Goal: Task Accomplishment & Management: Complete application form

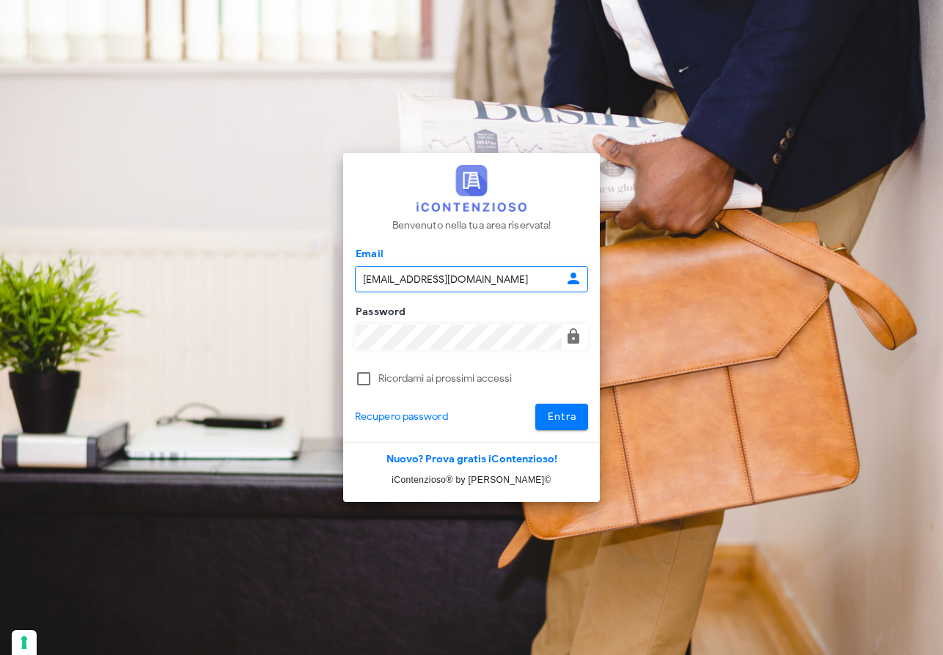
type input "raffaelesolarino@studiosolarino.it"
click at [559, 418] on span "Entra" at bounding box center [562, 416] width 30 height 12
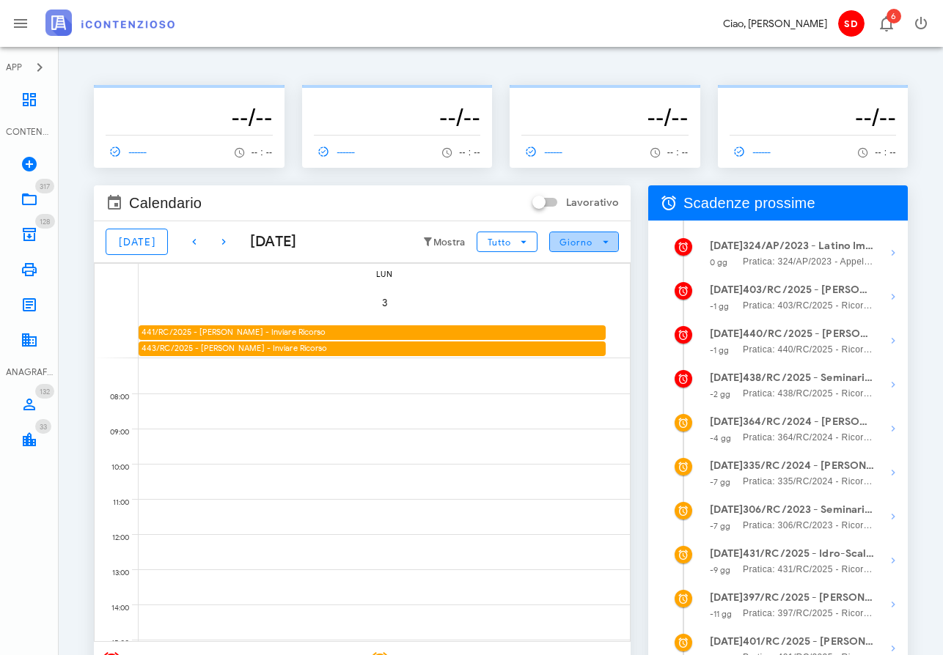
click at [580, 240] on span "Giorno" at bounding box center [575, 242] width 34 height 11
click at [578, 331] on div "Mese" at bounding box center [583, 331] width 45 height 12
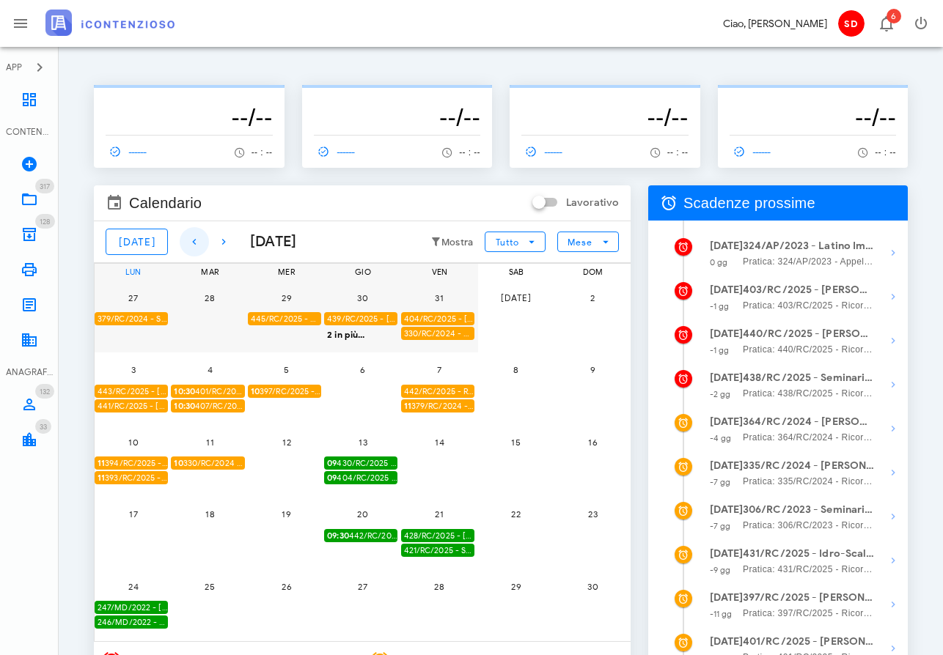
click at [185, 241] on icon "button" at bounding box center [194, 242] width 18 height 18
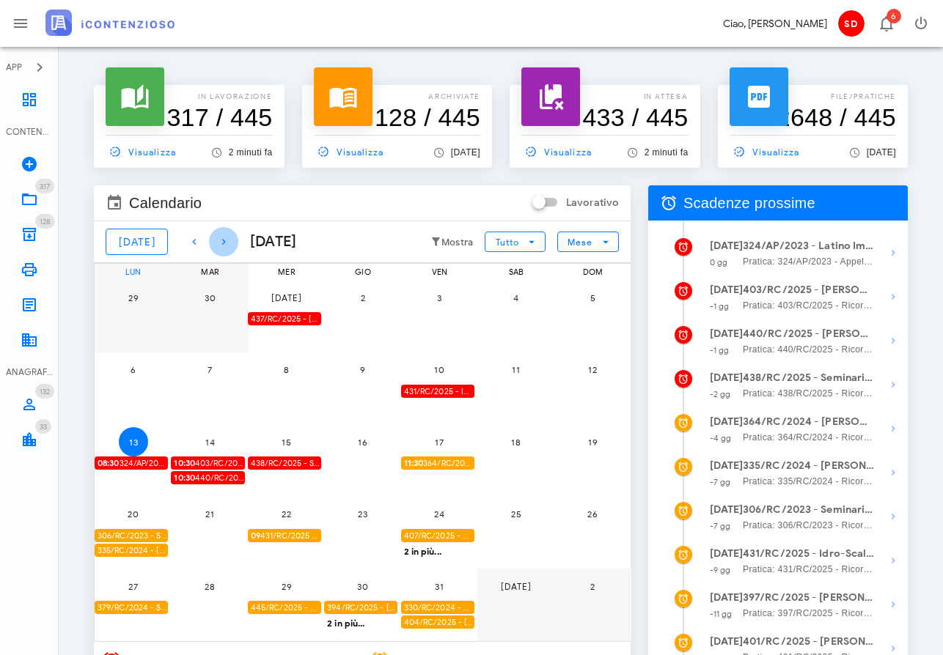
click at [215, 237] on icon "button" at bounding box center [224, 242] width 18 height 18
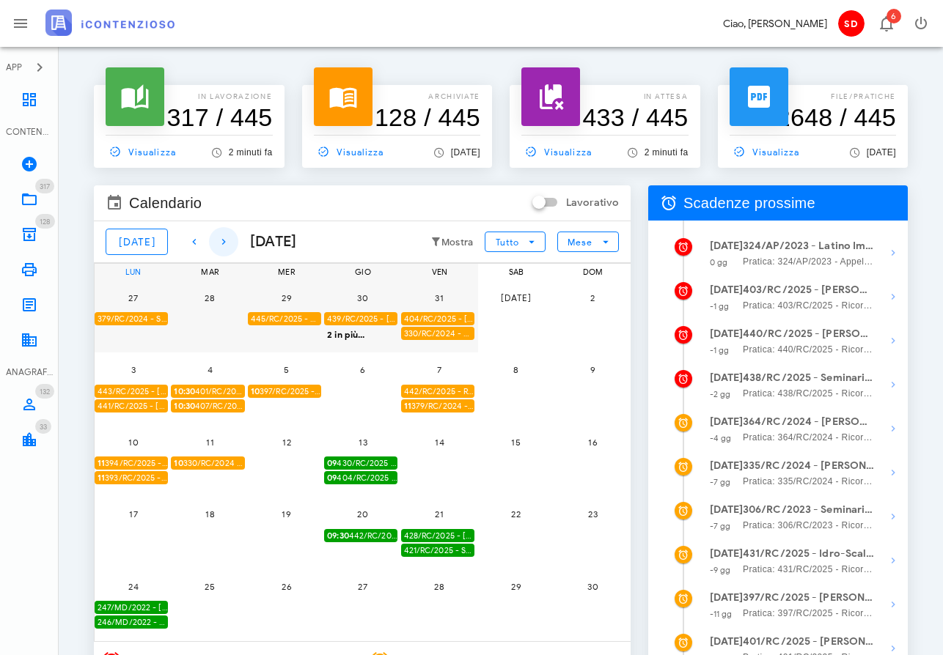
click at [215, 240] on icon "button" at bounding box center [224, 242] width 18 height 18
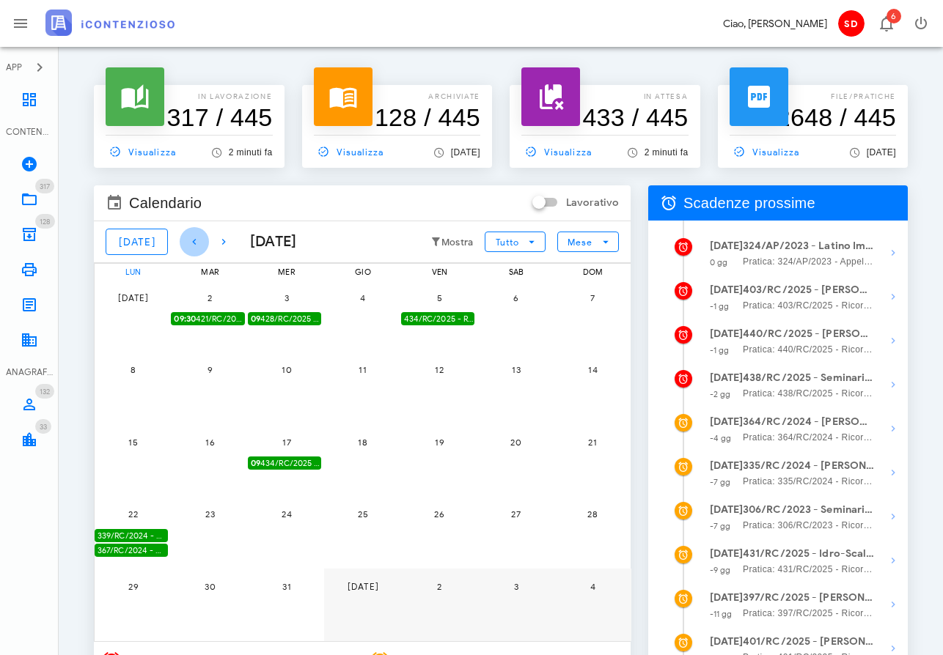
click at [186, 239] on icon "button" at bounding box center [194, 242] width 18 height 18
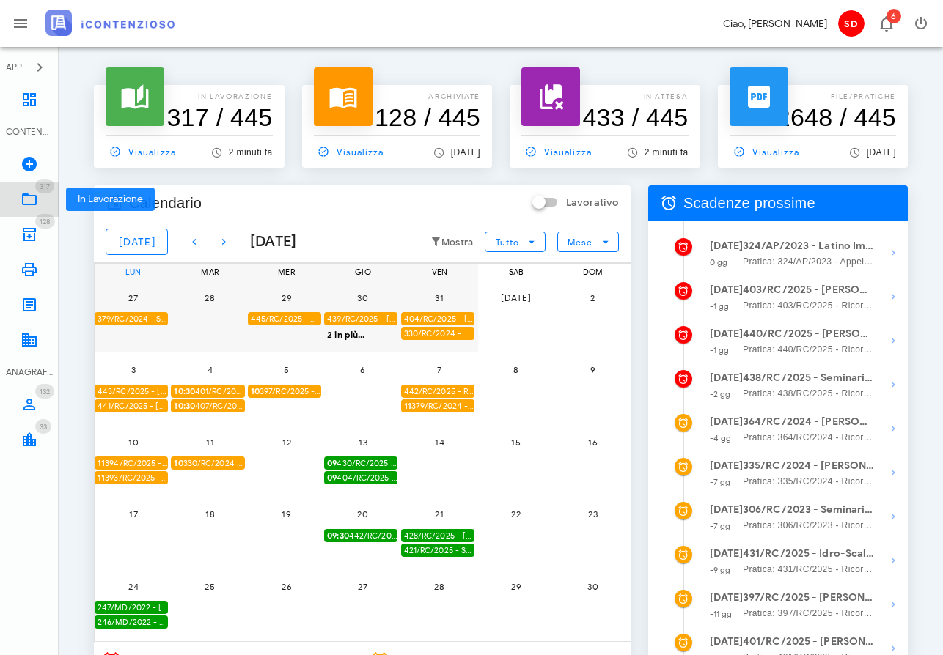
click at [32, 196] on icon at bounding box center [30, 200] width 18 height 18
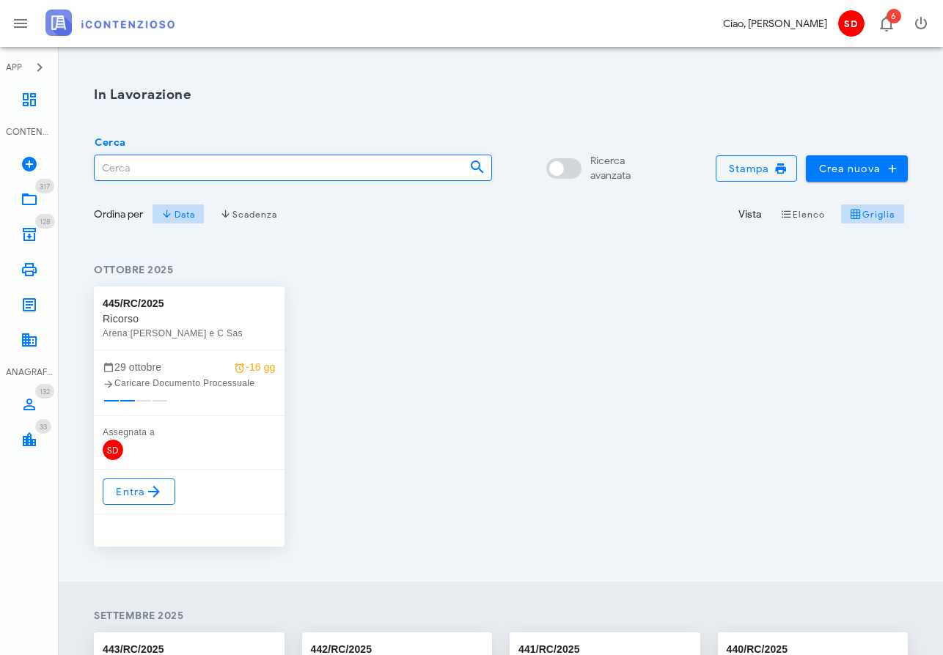
click at [128, 169] on input "Cerca" at bounding box center [276, 167] width 363 height 25
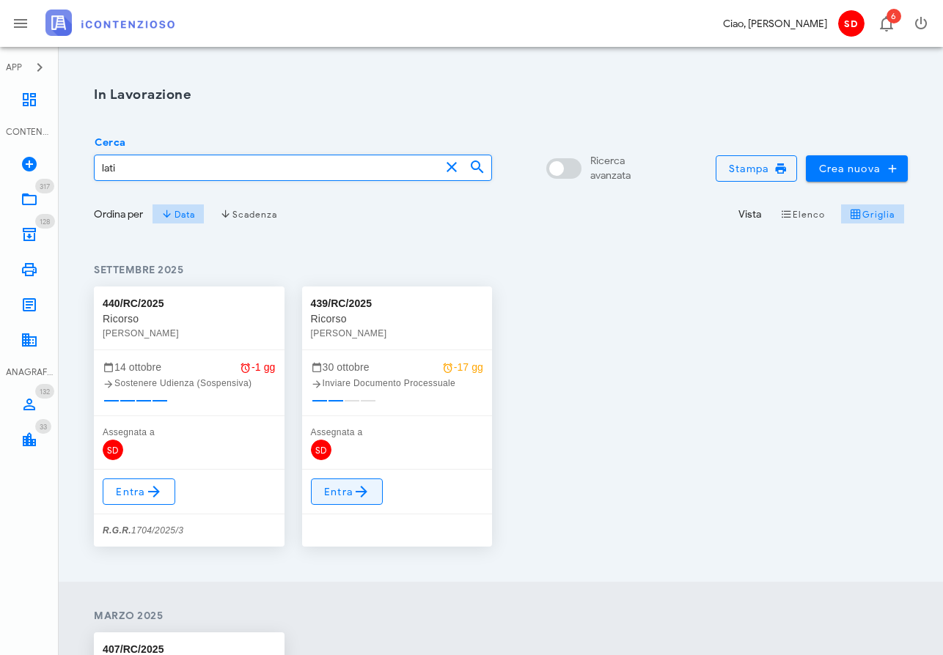
type input "lati"
click at [342, 493] on span "Entra" at bounding box center [347, 492] width 48 height 18
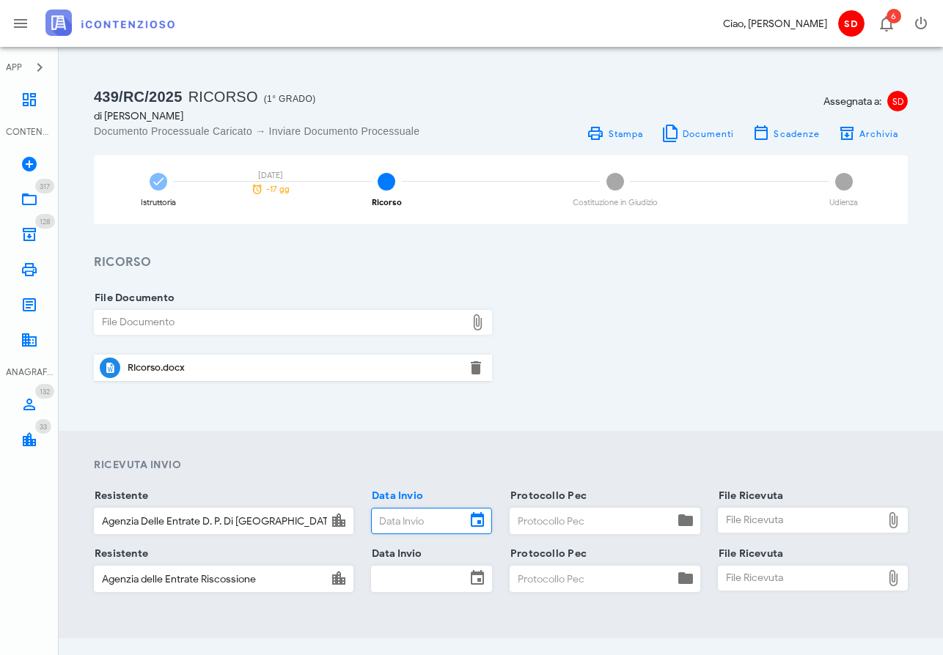
click at [405, 516] on input "Data Invio" at bounding box center [419, 521] width 94 height 25
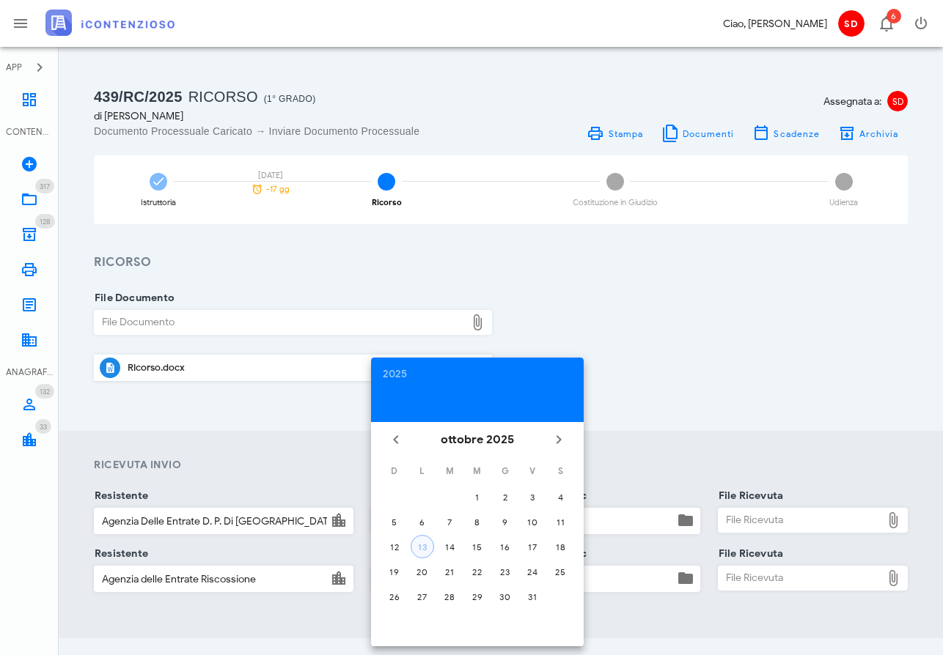
click at [421, 542] on div "13" at bounding box center [422, 547] width 22 height 11
type input "13/10/2025"
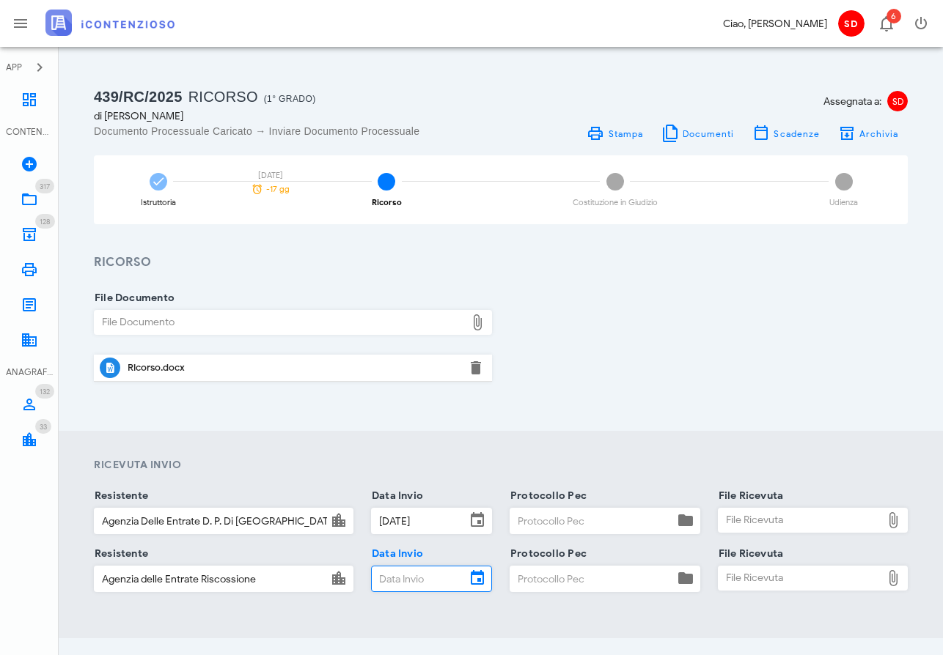
click at [396, 572] on input "Data Invio" at bounding box center [419, 579] width 94 height 25
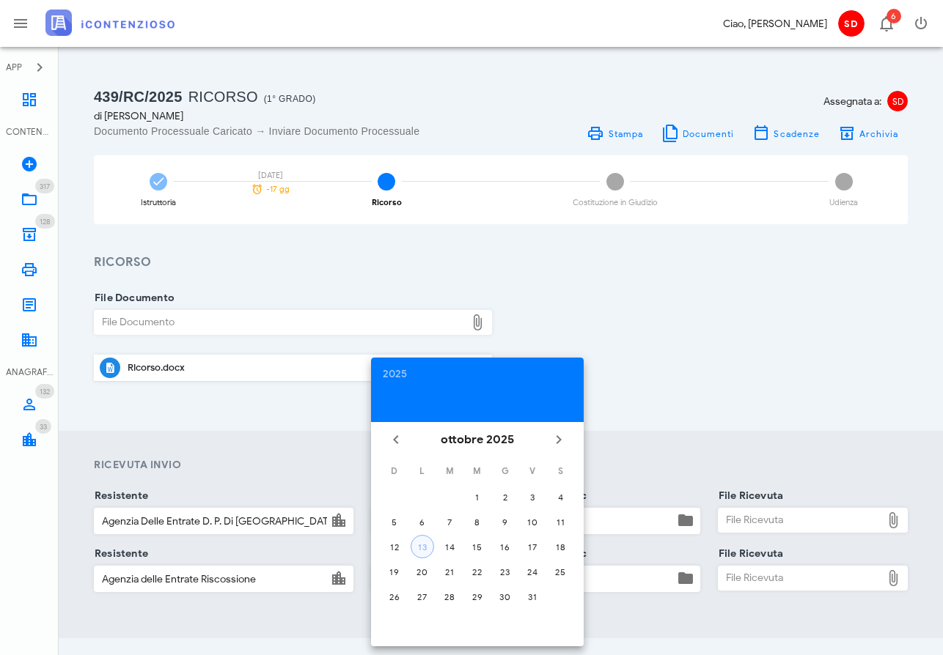
click at [425, 546] on div "13" at bounding box center [422, 547] width 22 height 11
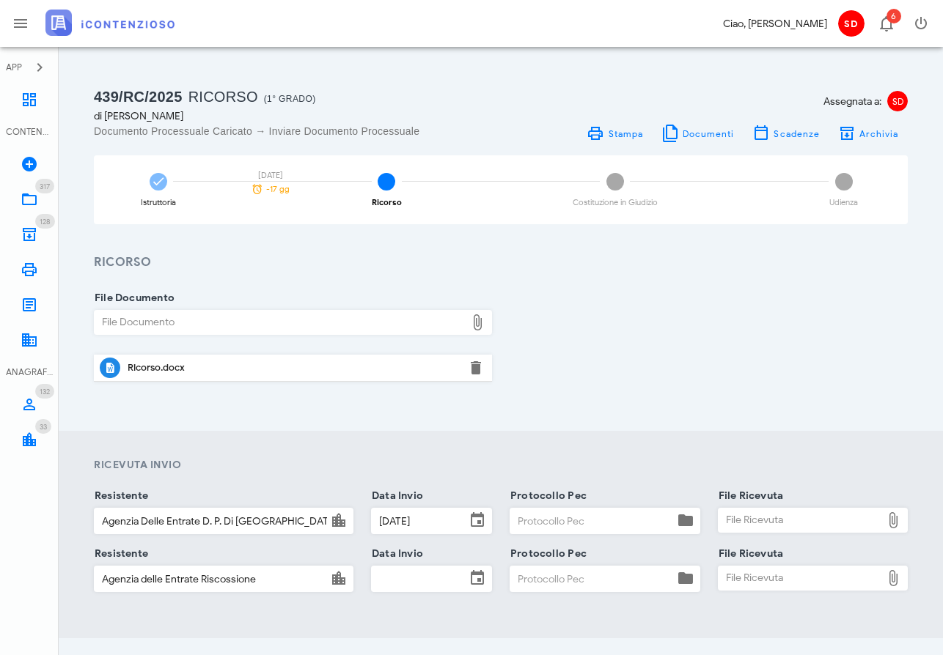
type input "13/10/2025"
click at [526, 519] on input "Protocollo Pec" at bounding box center [591, 521] width 163 height 25
type input "pec"
click at [542, 581] on input "Protocollo Pec" at bounding box center [591, 579] width 163 height 25
type input "pec"
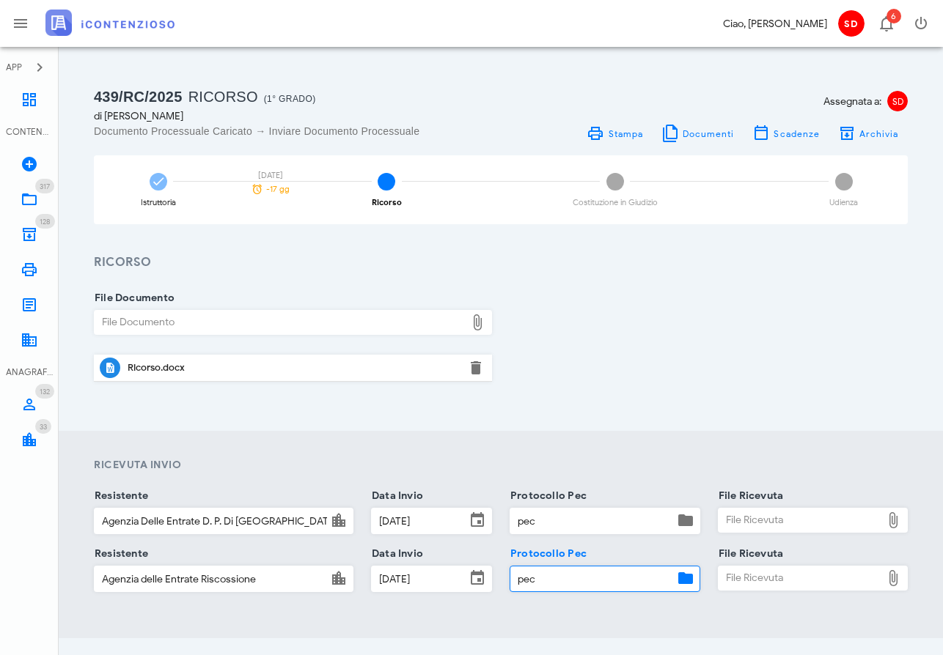
click at [775, 520] on div "File Ricevuta" at bounding box center [799, 520] width 163 height 23
type input "C:\fakepath\Consegna pec ADE.pdf"
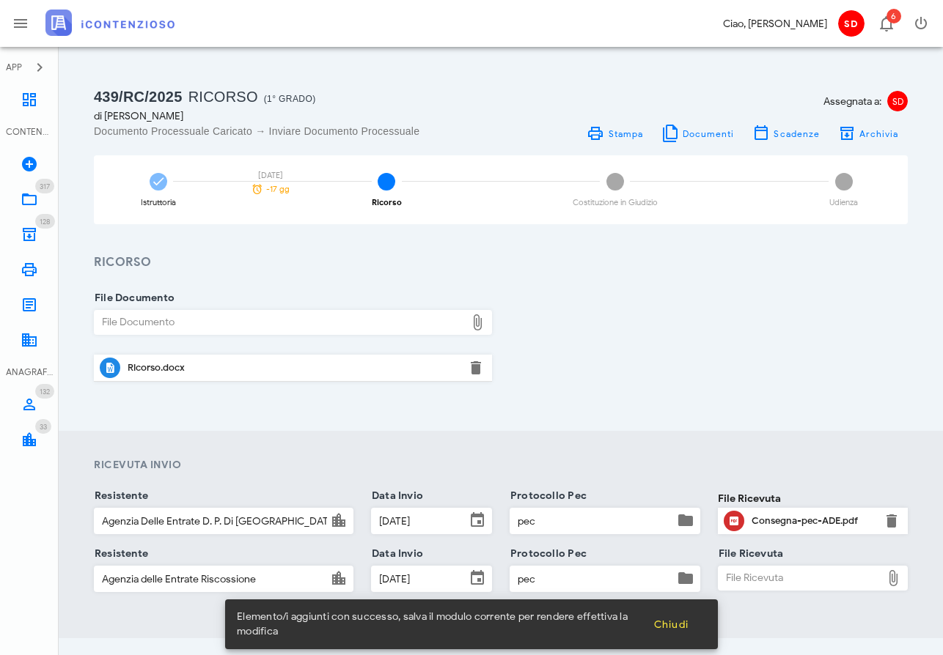
click at [758, 575] on div "File Ricevuta" at bounding box center [799, 578] width 163 height 23
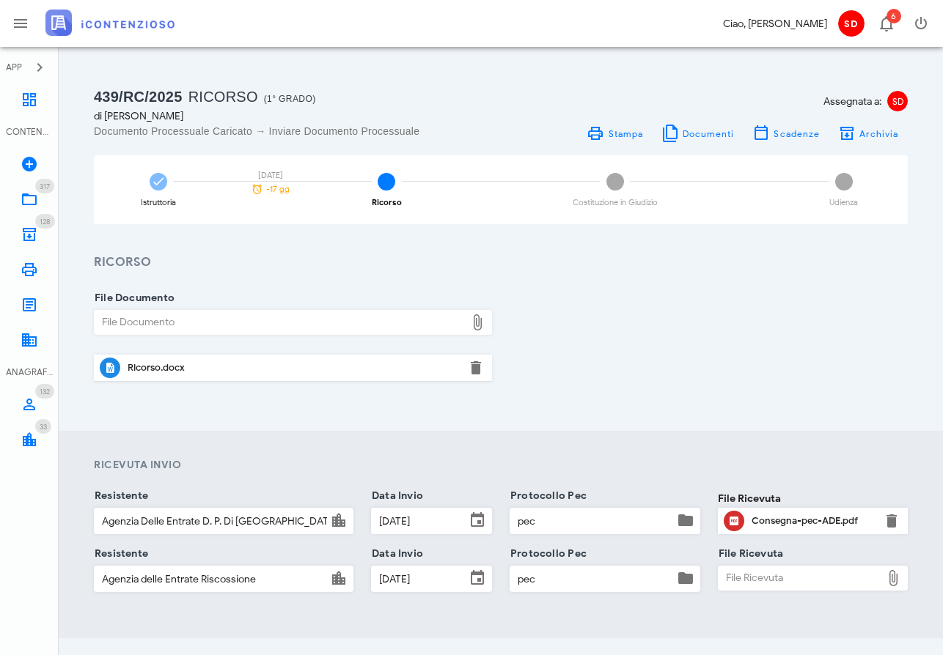
type input "C:\fakepath\Consegna pec ADER.pdf"
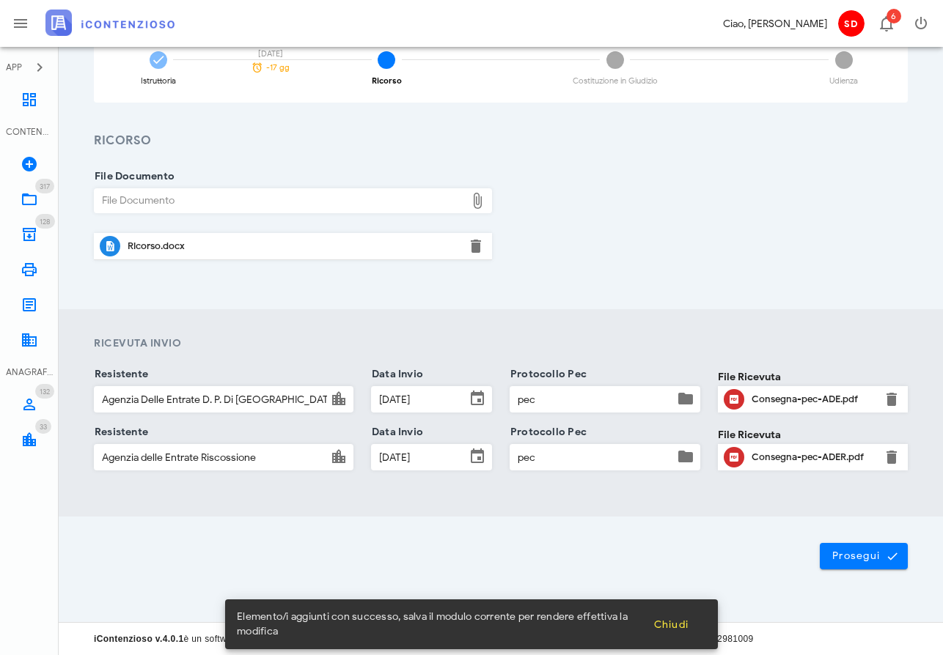
scroll to position [121, 0]
click at [863, 557] on span "Prosegui" at bounding box center [863, 556] width 64 height 13
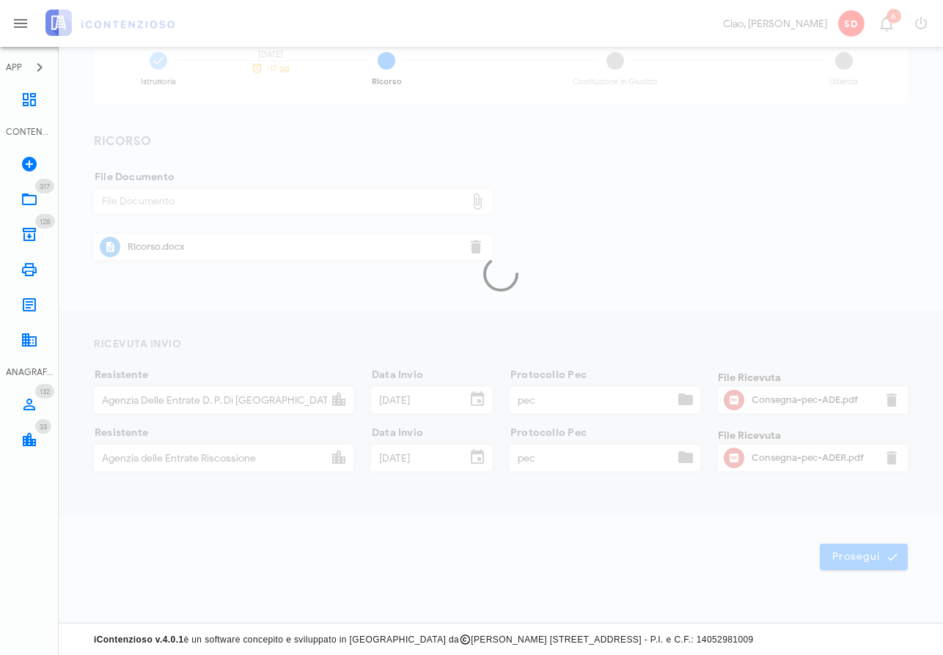
scroll to position [73, 0]
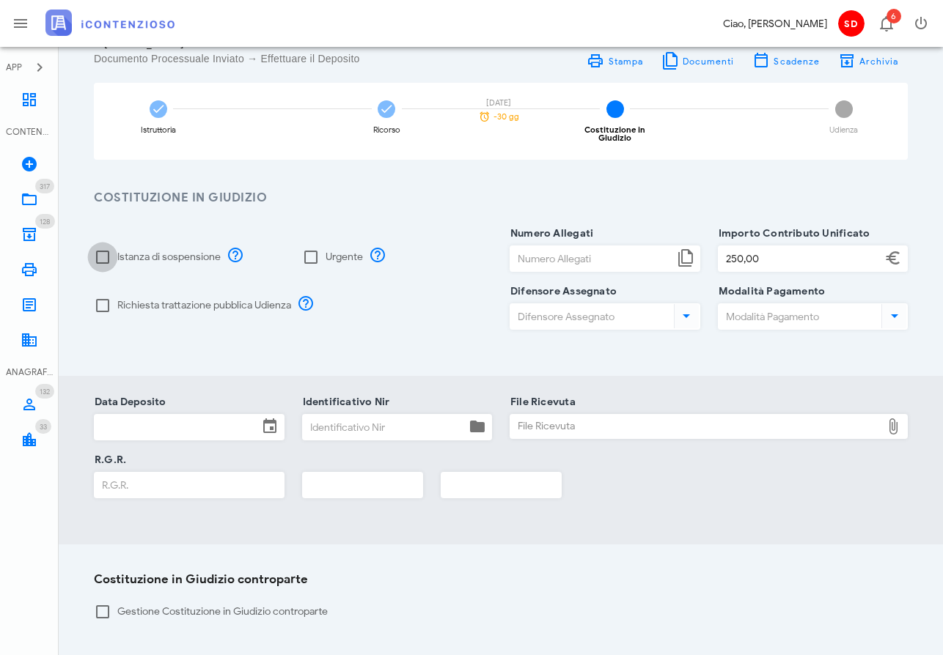
drag, startPoint x: 103, startPoint y: 251, endPoint x: 113, endPoint y: 254, distance: 10.7
click at [103, 251] on div at bounding box center [102, 257] width 25 height 25
checkbox input "true"
click at [305, 248] on div at bounding box center [310, 257] width 25 height 25
checkbox input "true"
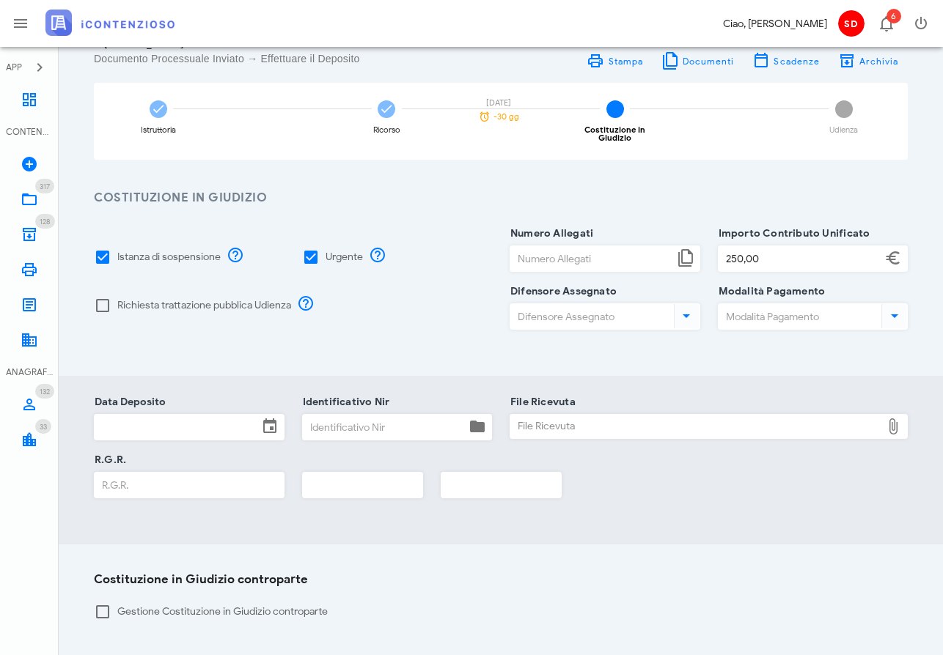
click at [545, 251] on input "Numero Allegati" at bounding box center [591, 258] width 163 height 25
type input "15"
type input "250,00"
click at [589, 304] on input "Difensore Assegnato" at bounding box center [590, 316] width 161 height 25
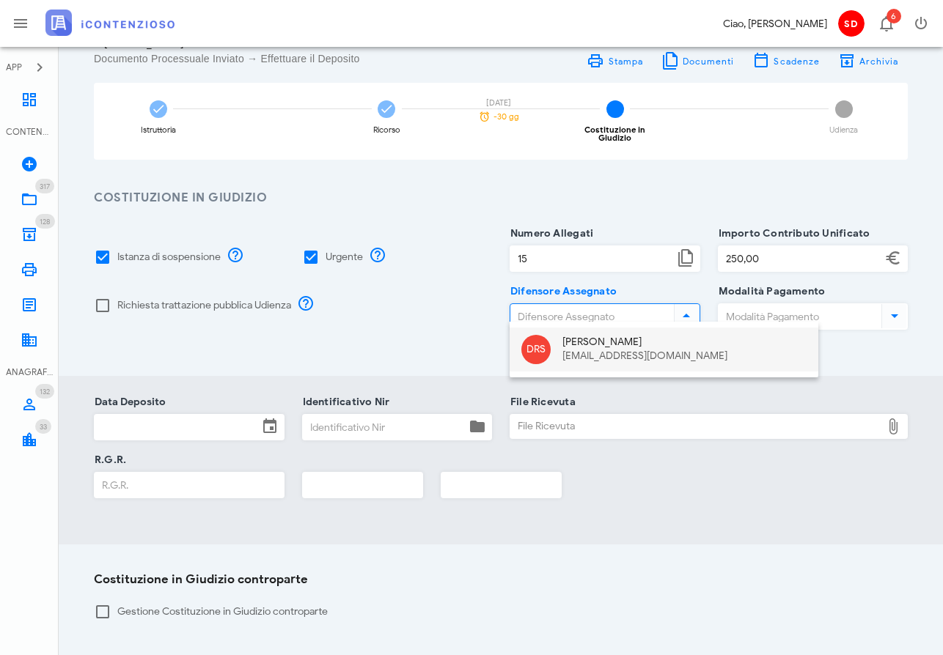
click at [578, 339] on div "Dott. Raffaele Solarino" at bounding box center [684, 342] width 244 height 12
type input "Dott. Raffaele Solarino"
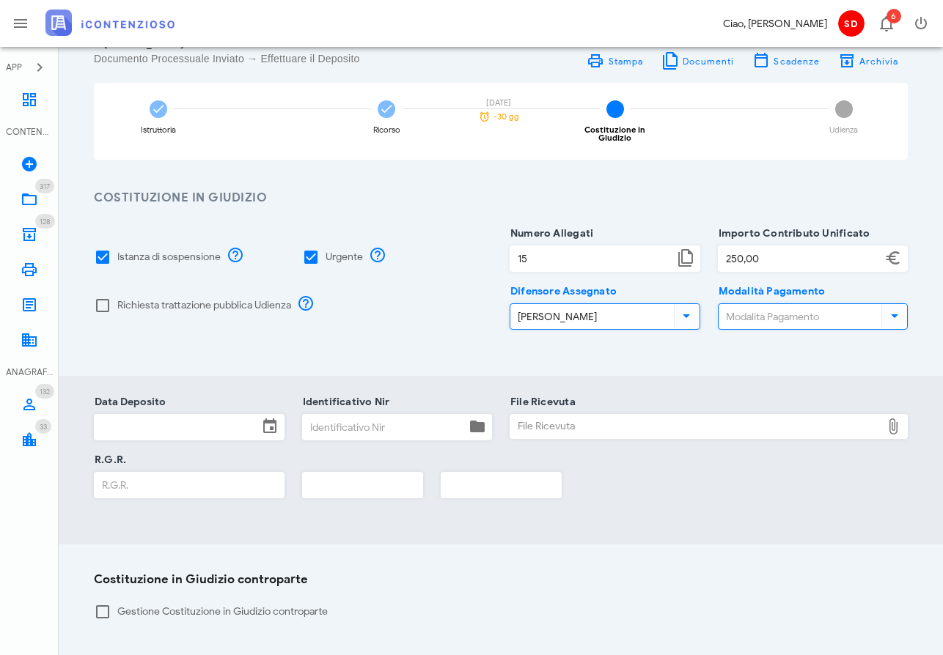
click at [742, 306] on input "Modalità Pagamento" at bounding box center [798, 316] width 161 height 25
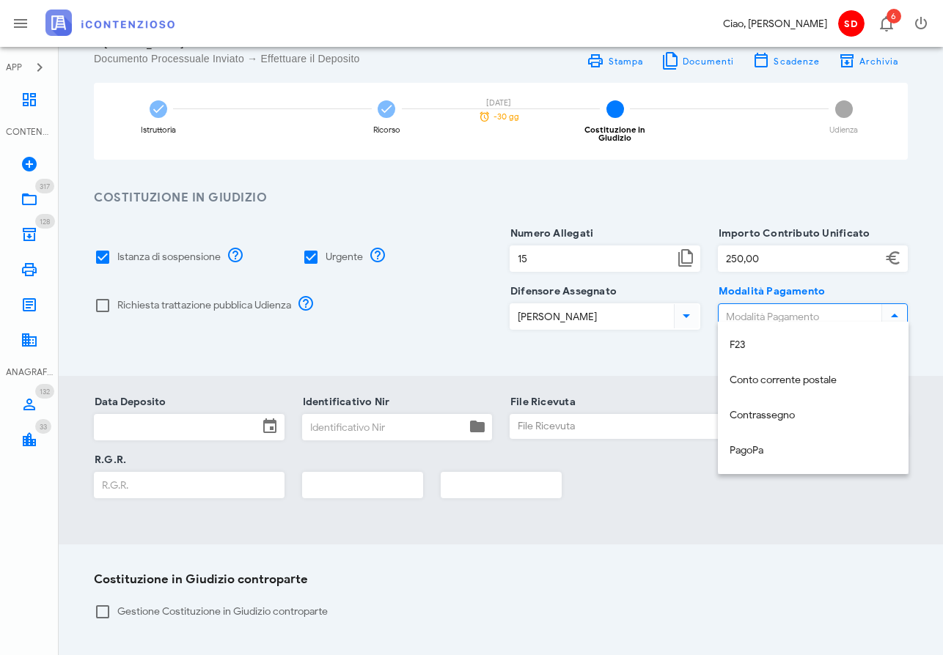
click at [753, 449] on div "PagoPa" at bounding box center [812, 451] width 167 height 12
type input "PagoPa"
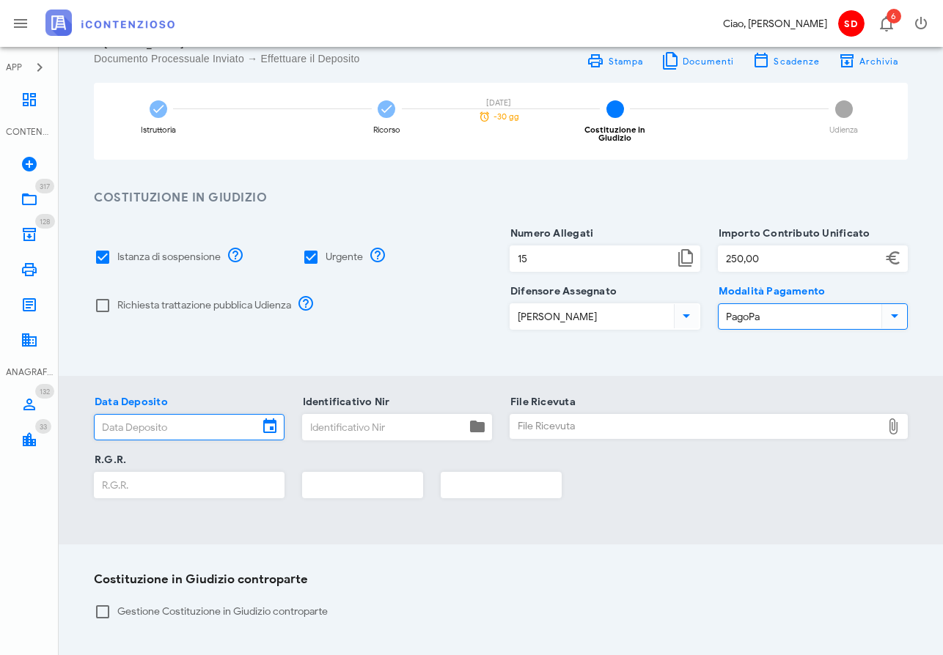
click at [141, 423] on input "Data Deposito" at bounding box center [176, 427] width 163 height 25
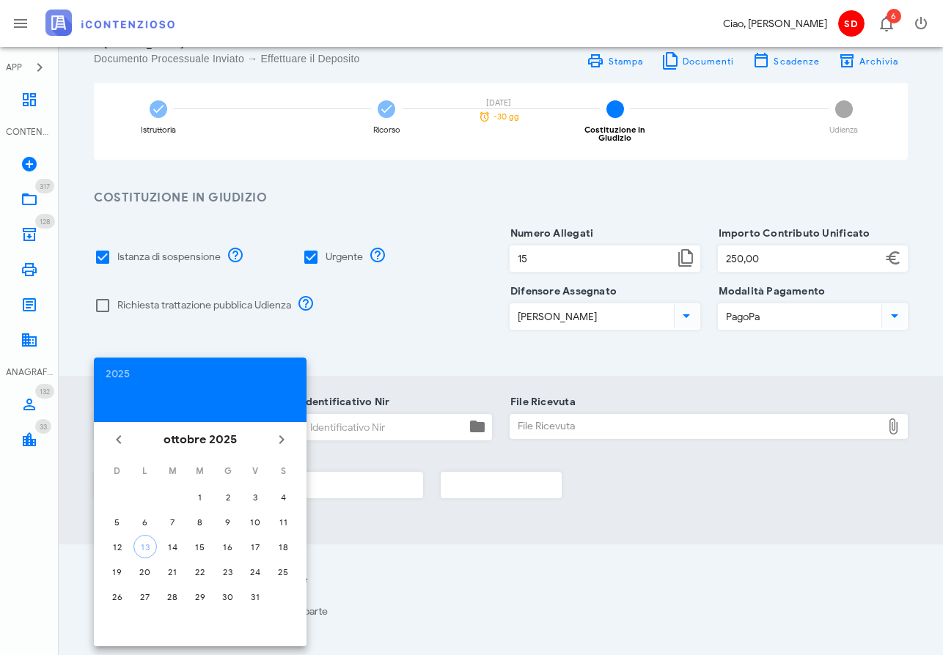
click at [150, 540] on button "13" at bounding box center [144, 546] width 23 height 23
type input "13/10/2025"
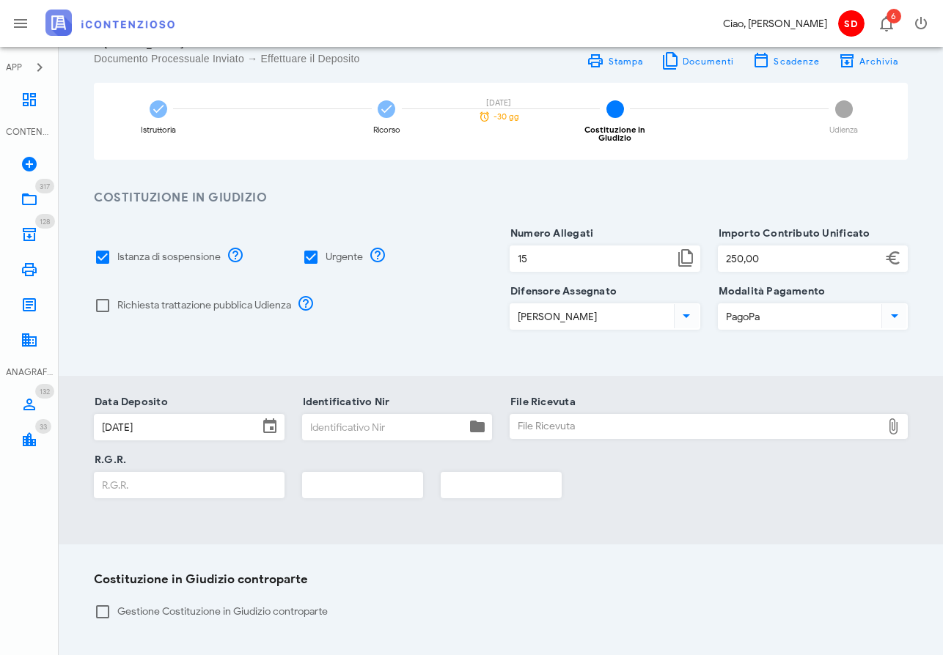
click at [698, 418] on div "File Ricevuta" at bounding box center [695, 426] width 371 height 23
type input "C:\fakepath\Ricevuta_NIR_T-1394895-2025.pdf"
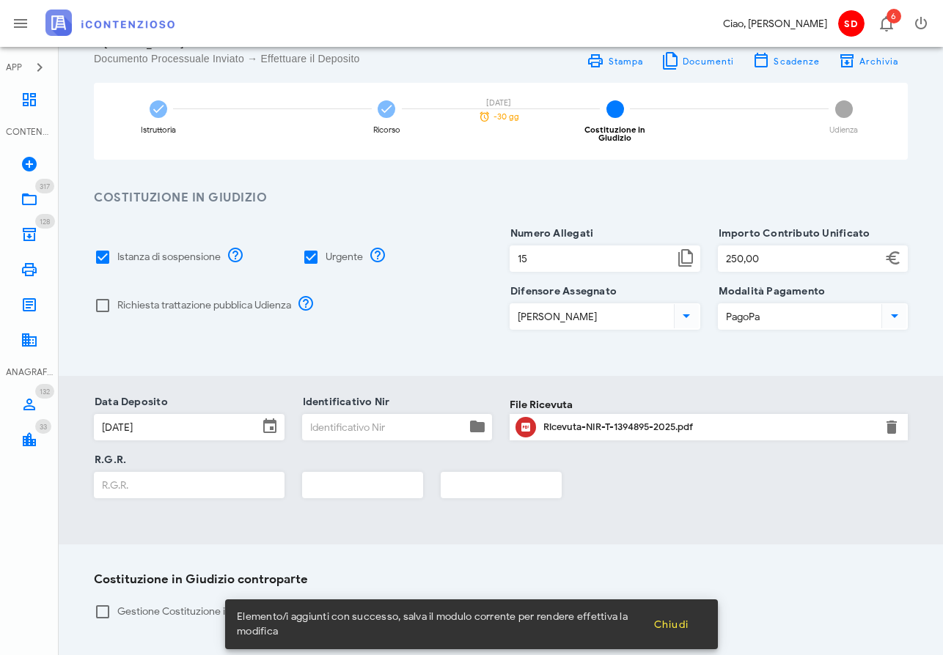
click at [349, 424] on input "Identificativo Nir" at bounding box center [384, 427] width 163 height 25
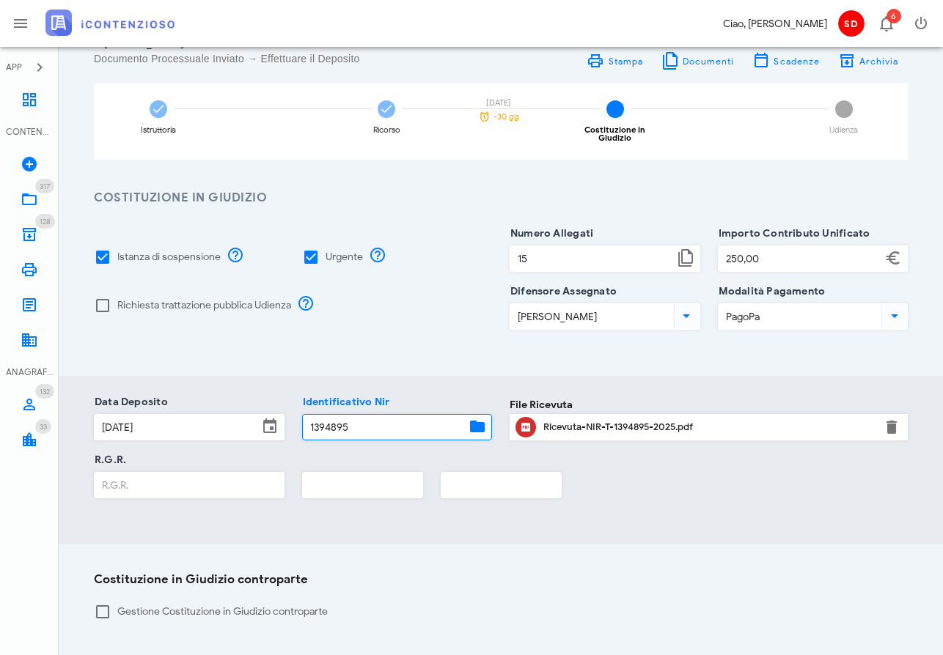
type input "1394895"
click at [139, 476] on input "R.G.R." at bounding box center [189, 485] width 189 height 25
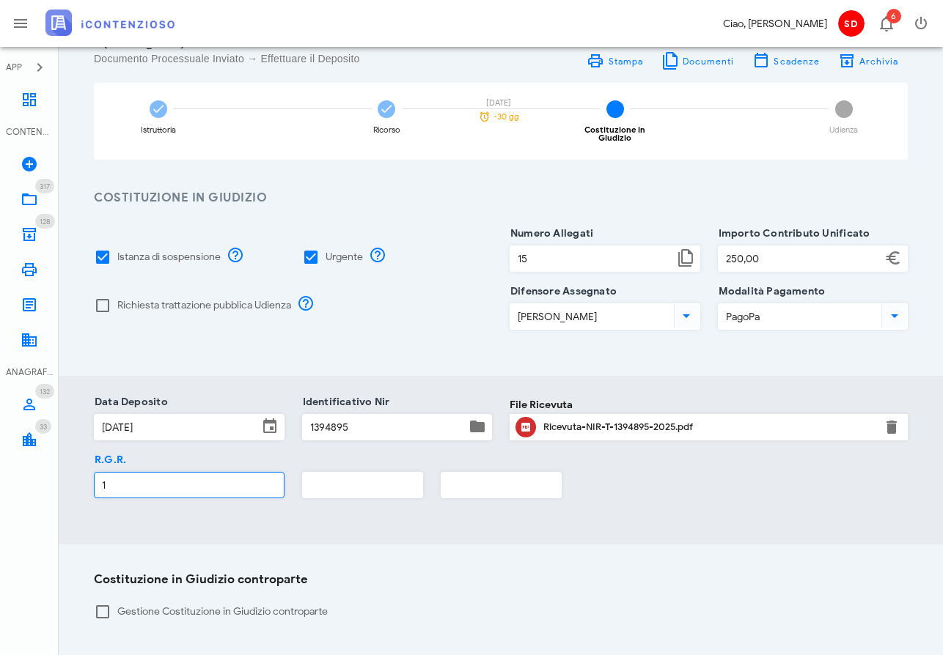
type input "1"
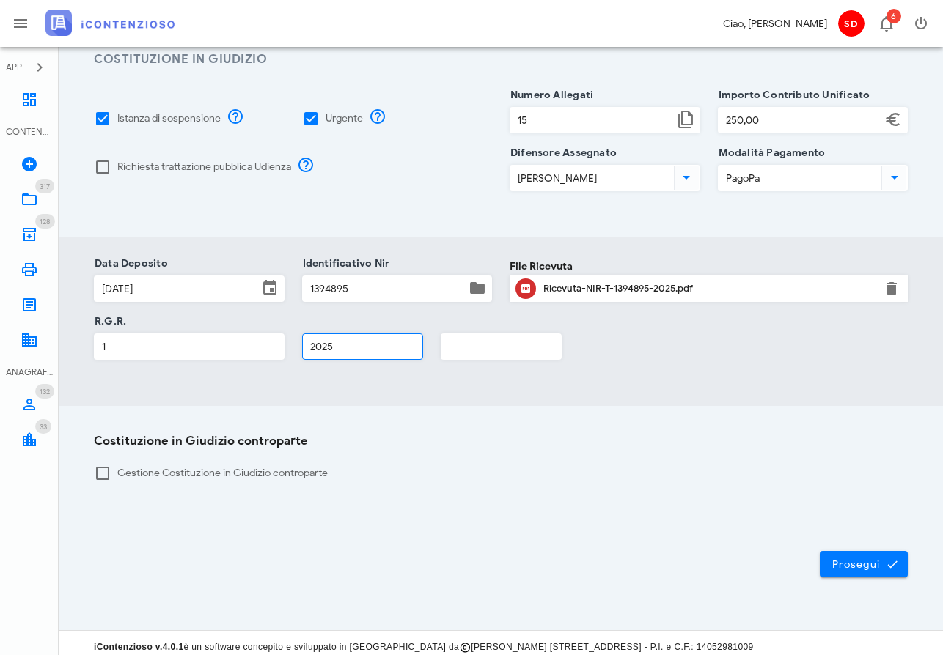
scroll to position [210, 0]
type input "2025"
click at [860, 558] on span "Prosegui" at bounding box center [863, 564] width 64 height 13
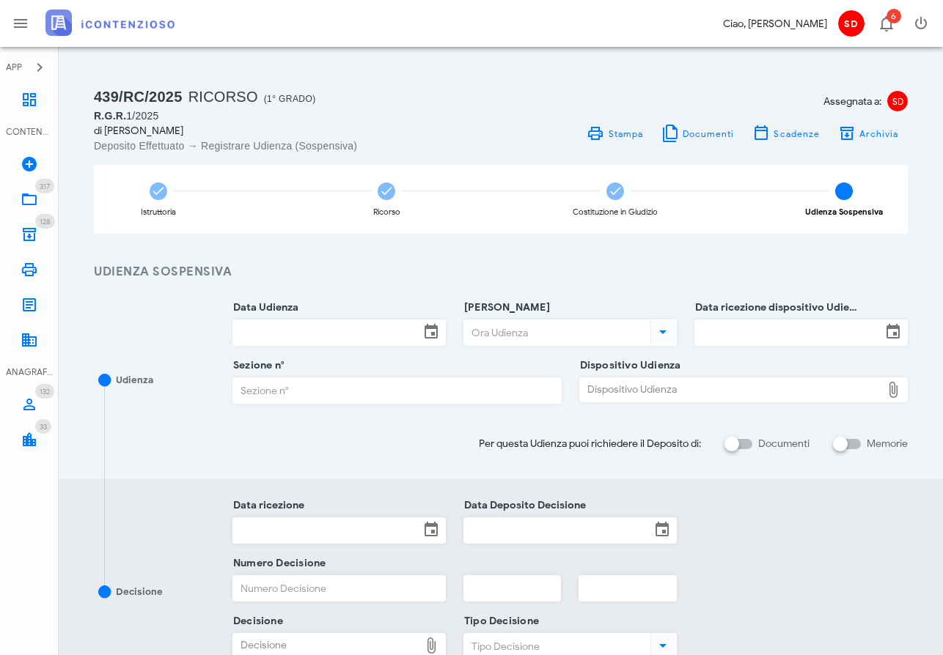
scroll to position [0, 0]
